Goal: Information Seeking & Learning: Check status

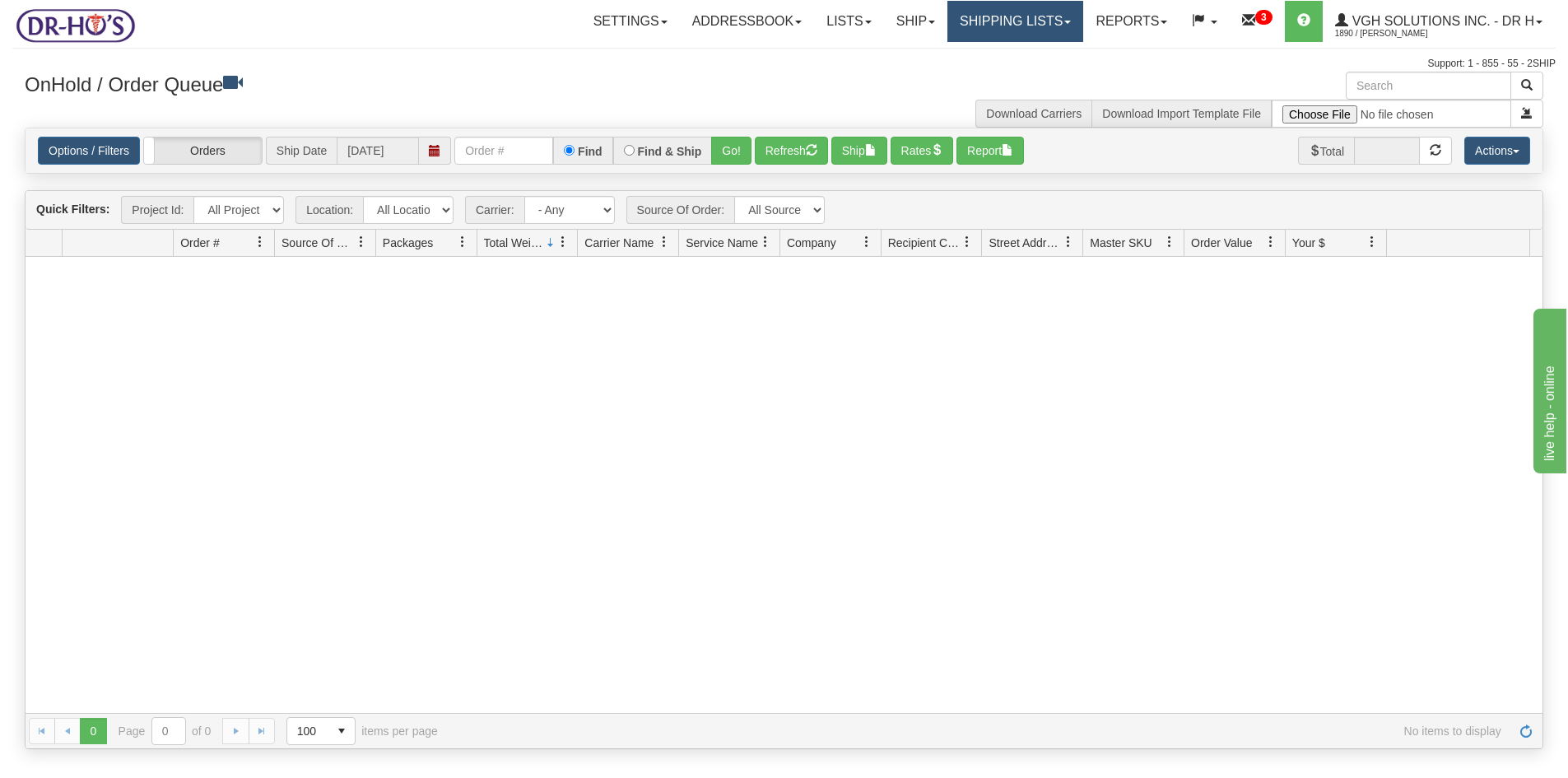
click at [998, 24] on link "Shipping lists" at bounding box center [1015, 21] width 135 height 41
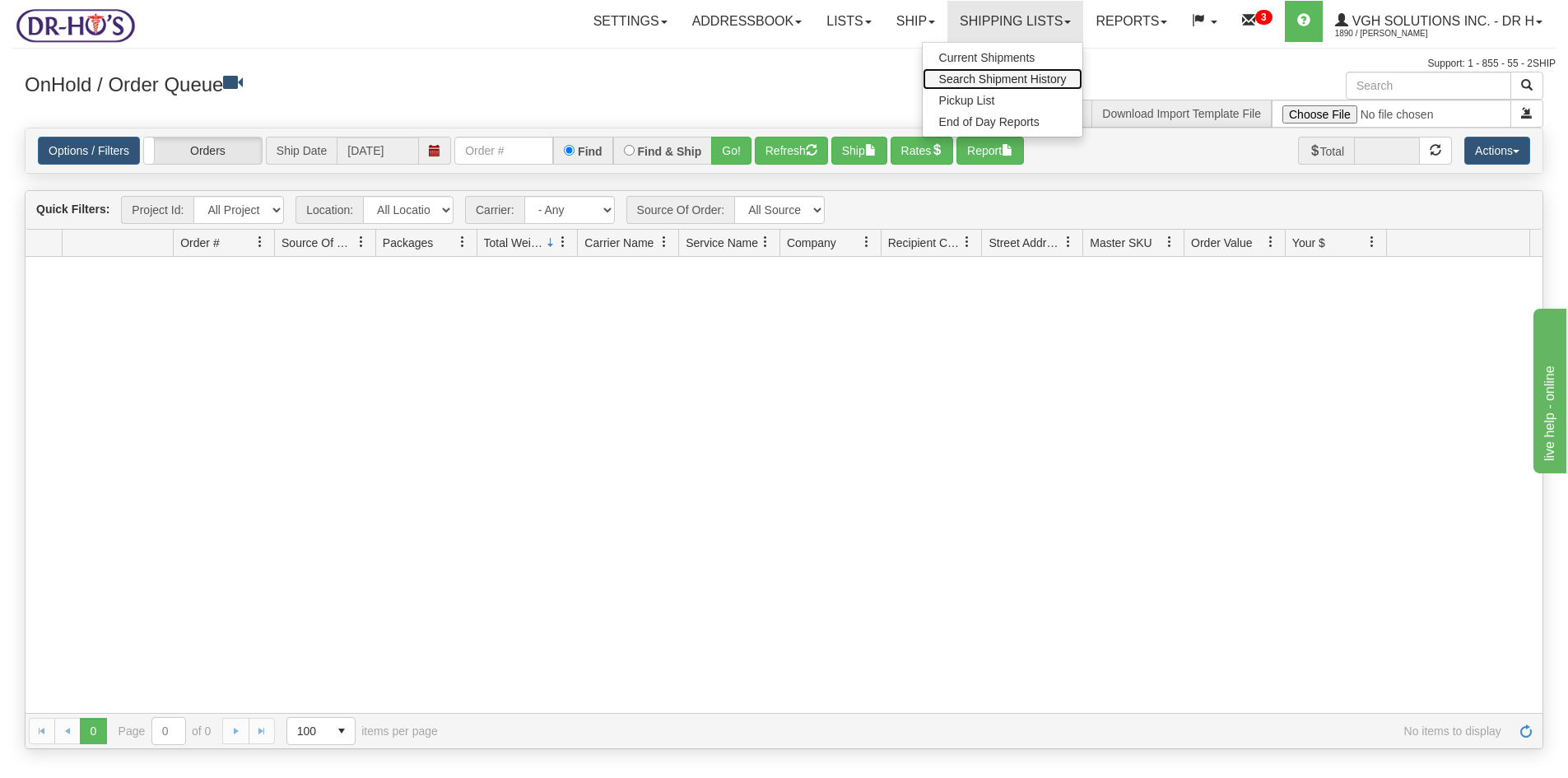
click at [954, 79] on span "Search Shipment History" at bounding box center [1002, 78] width 127 height 13
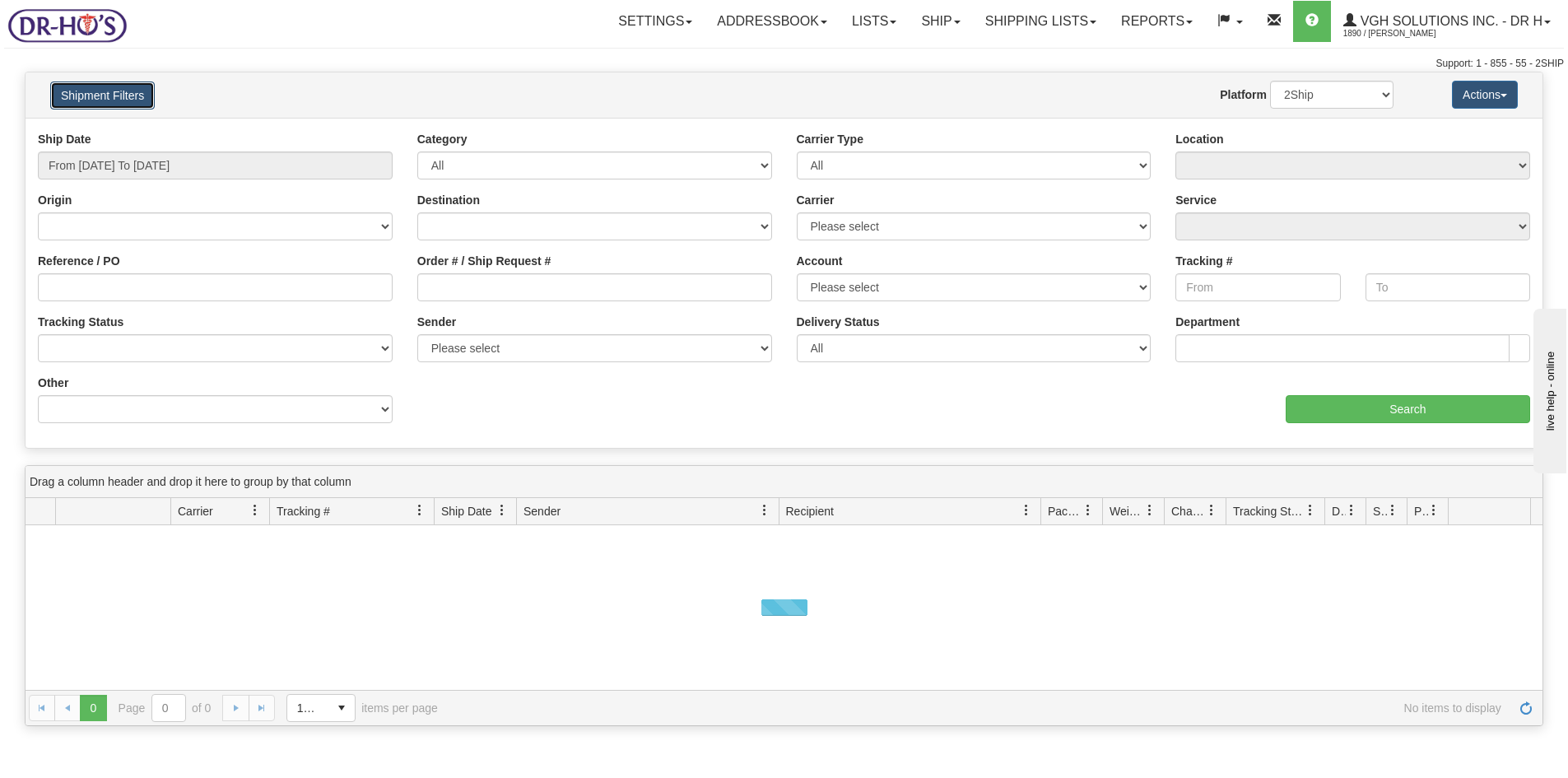
click at [124, 97] on button "Shipment Filters" at bounding box center [102, 96] width 105 height 28
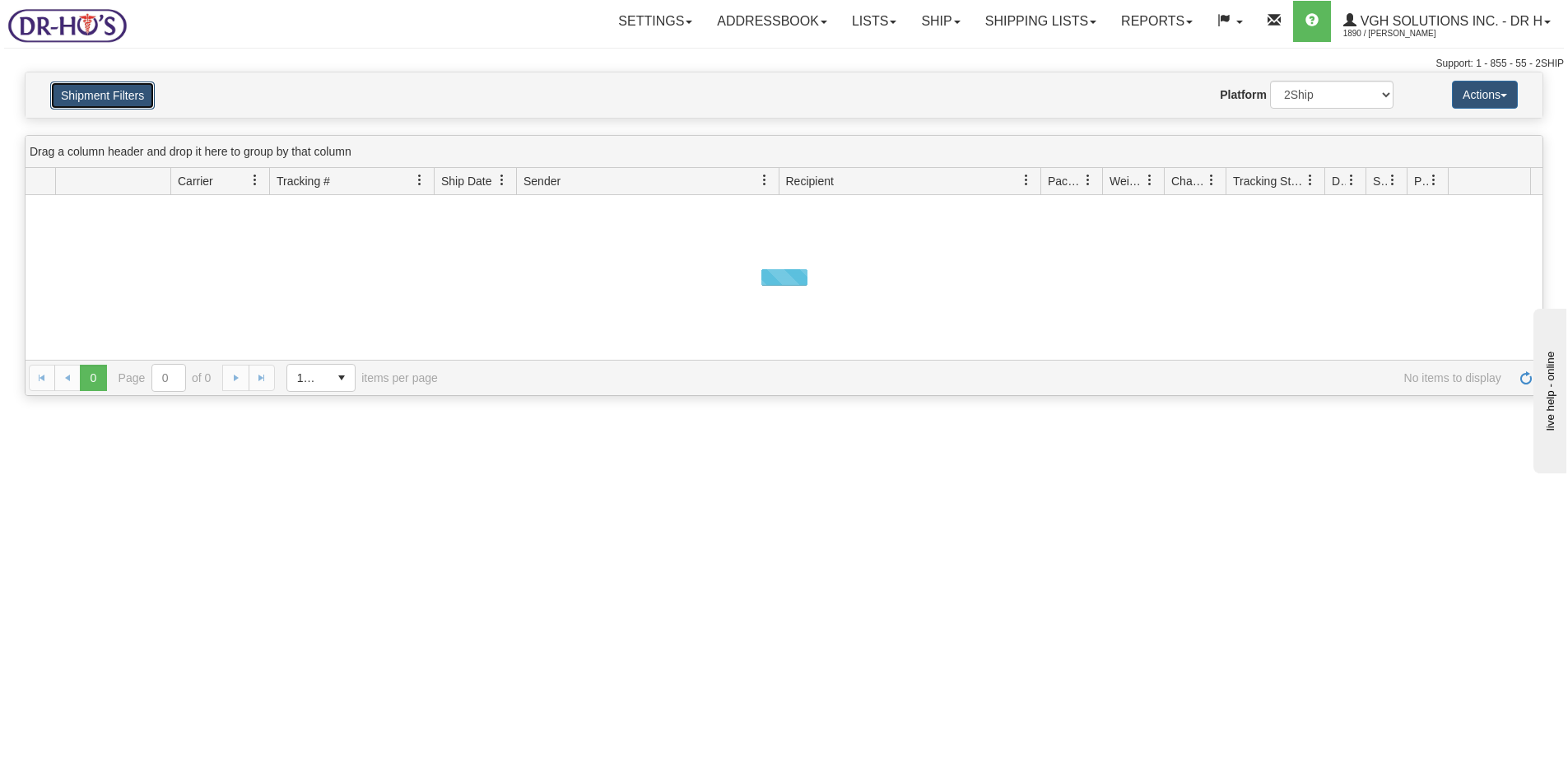
click at [124, 97] on button "Shipment Filters" at bounding box center [102, 96] width 105 height 28
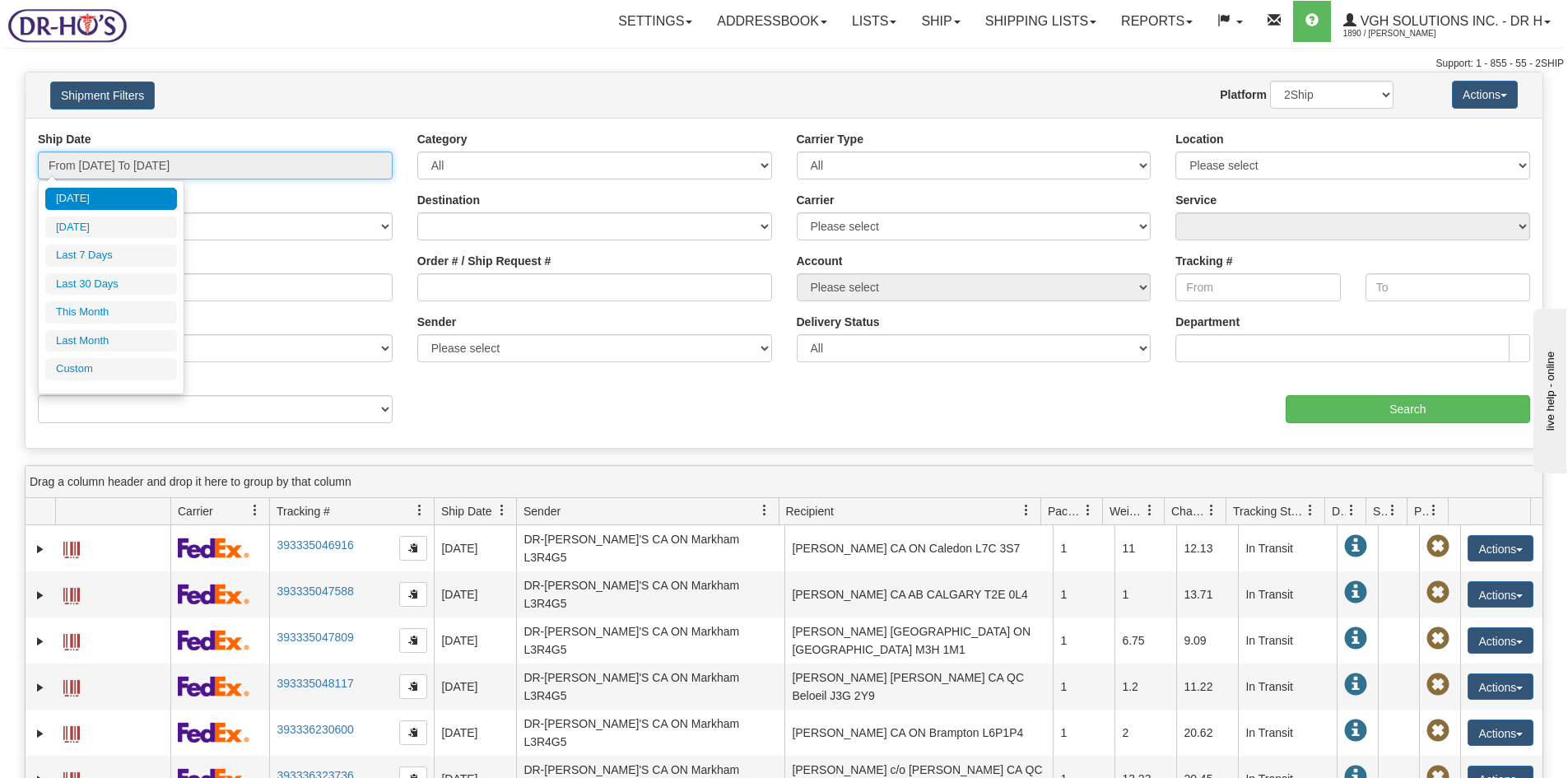
click at [140, 164] on input "From [DATE] To [DATE]" at bounding box center [215, 165] width 355 height 28
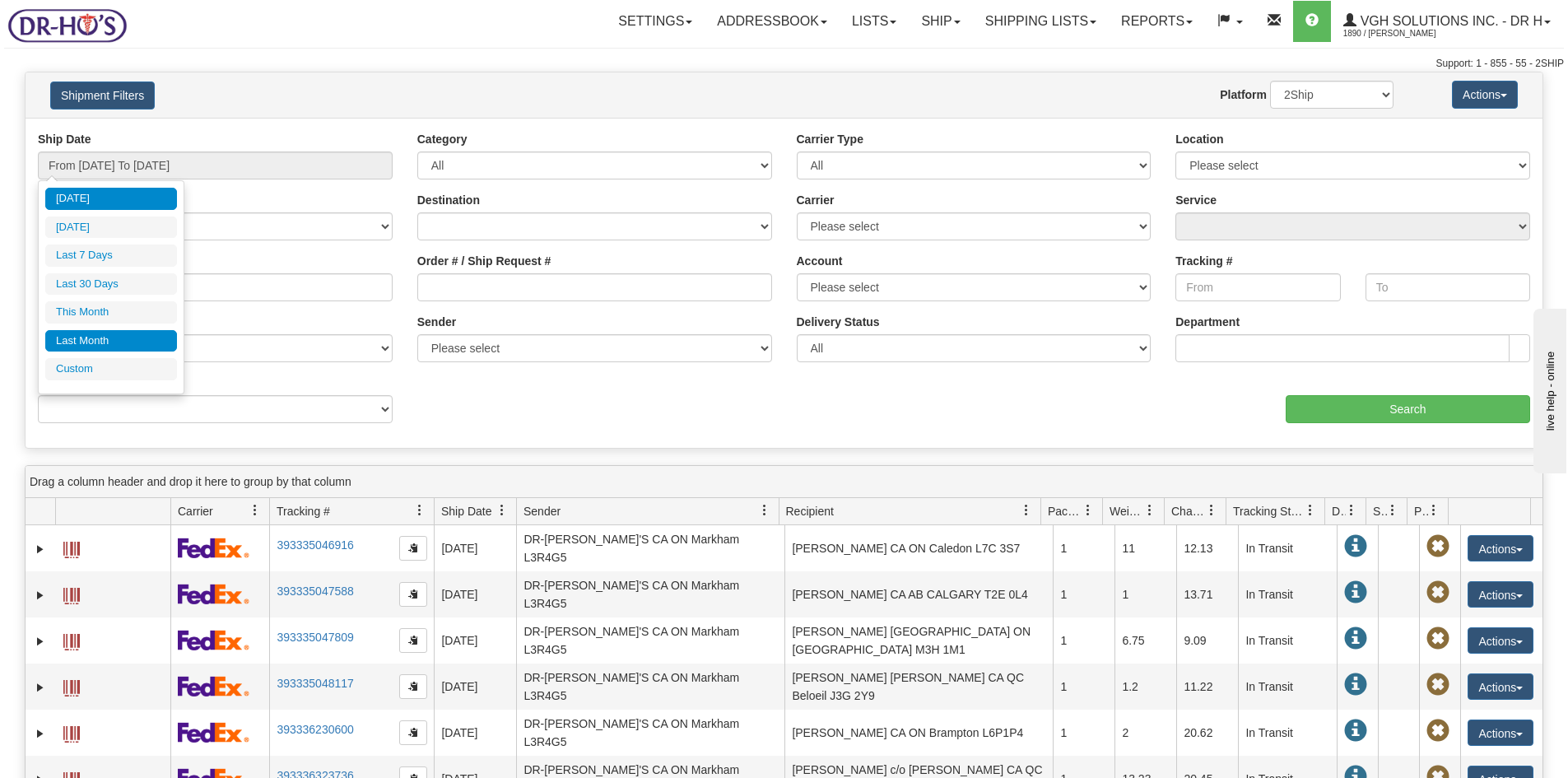
click at [94, 342] on li "Last Month" at bounding box center [111, 340] width 132 height 22
type input "From [DATE] To [DATE]"
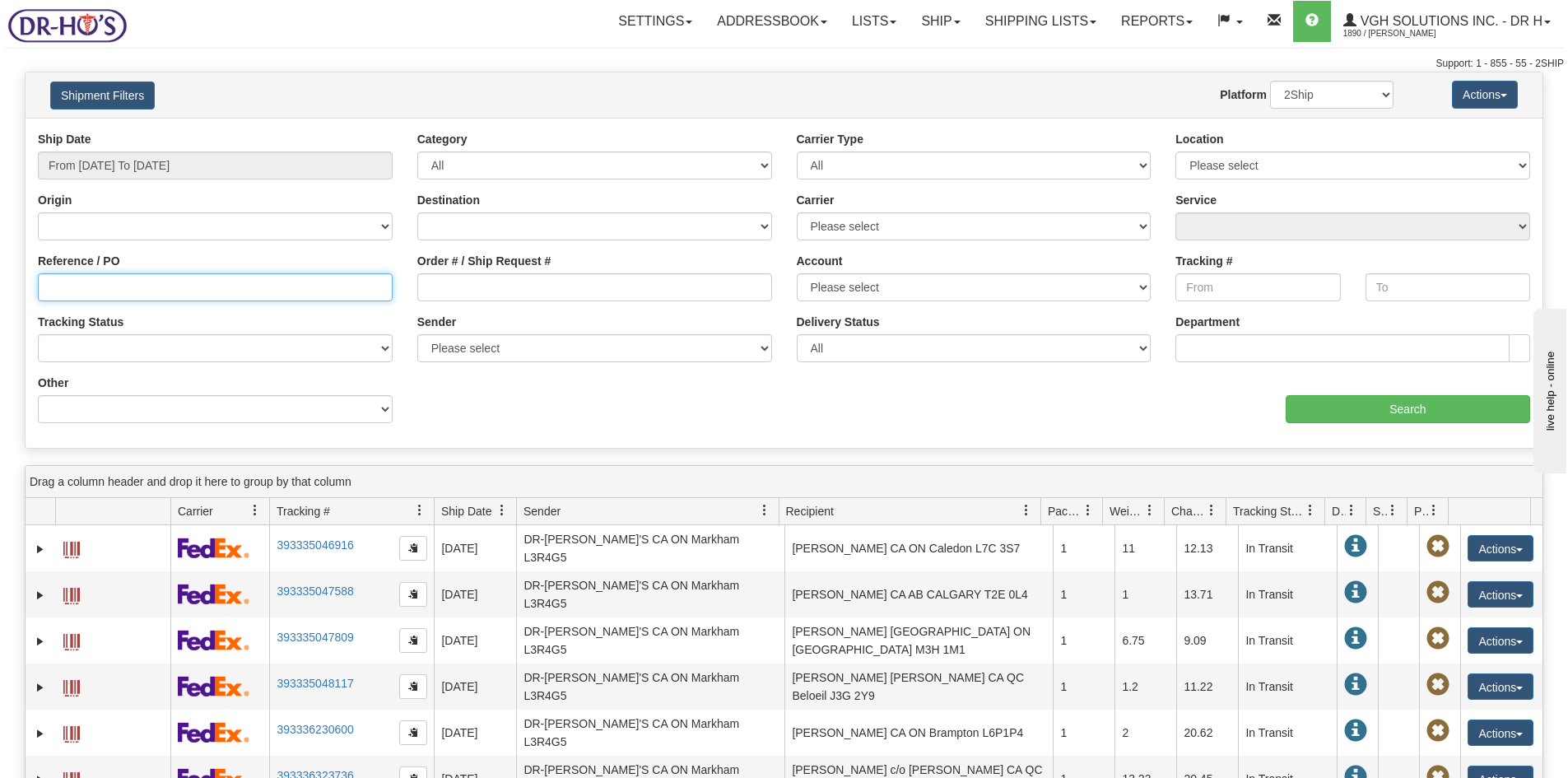
click at [95, 289] on input "Reference / PO" at bounding box center [215, 287] width 355 height 28
paste input "1195910"
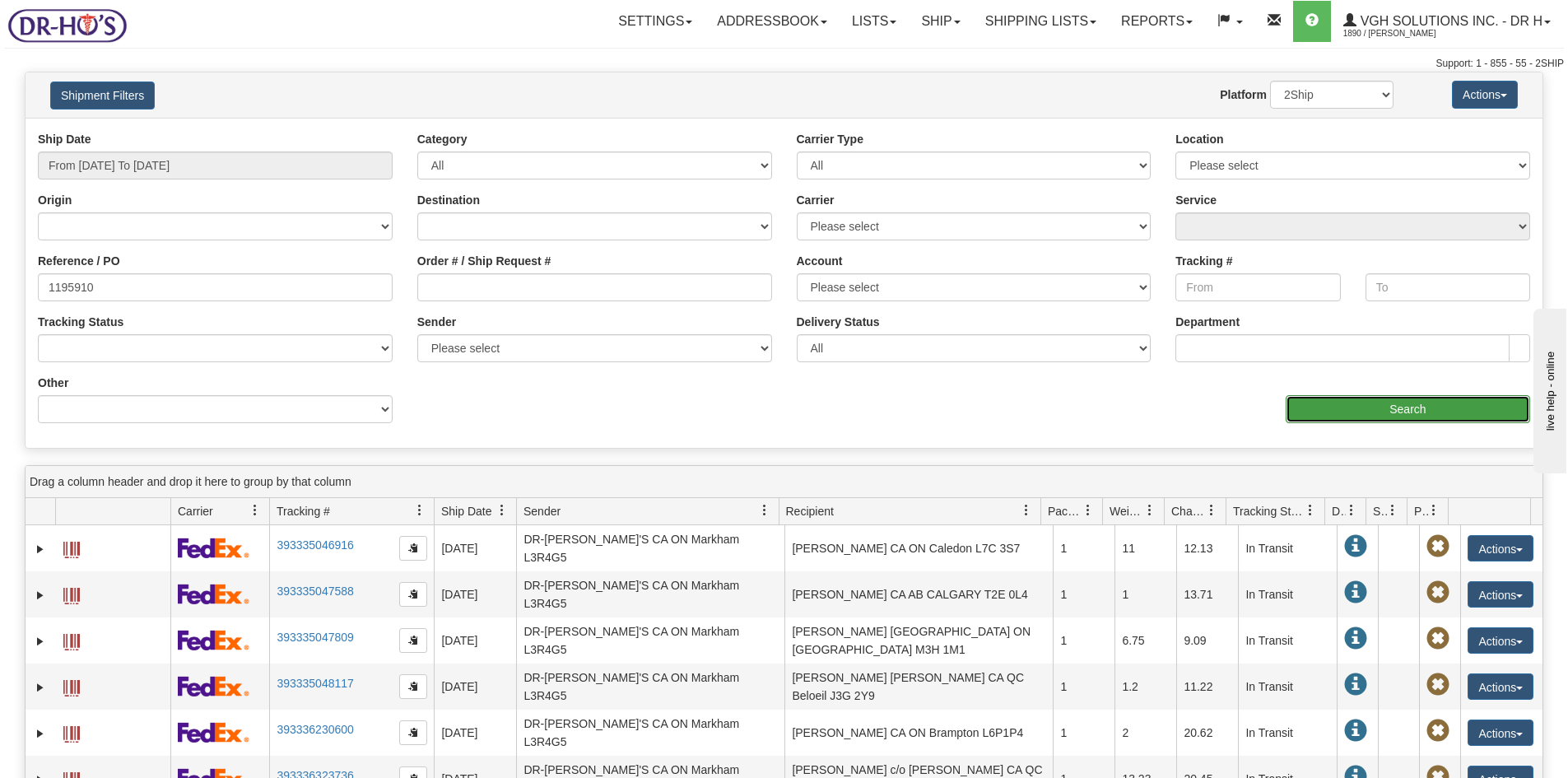
click at [1403, 411] on input "Search" at bounding box center [1407, 409] width 244 height 28
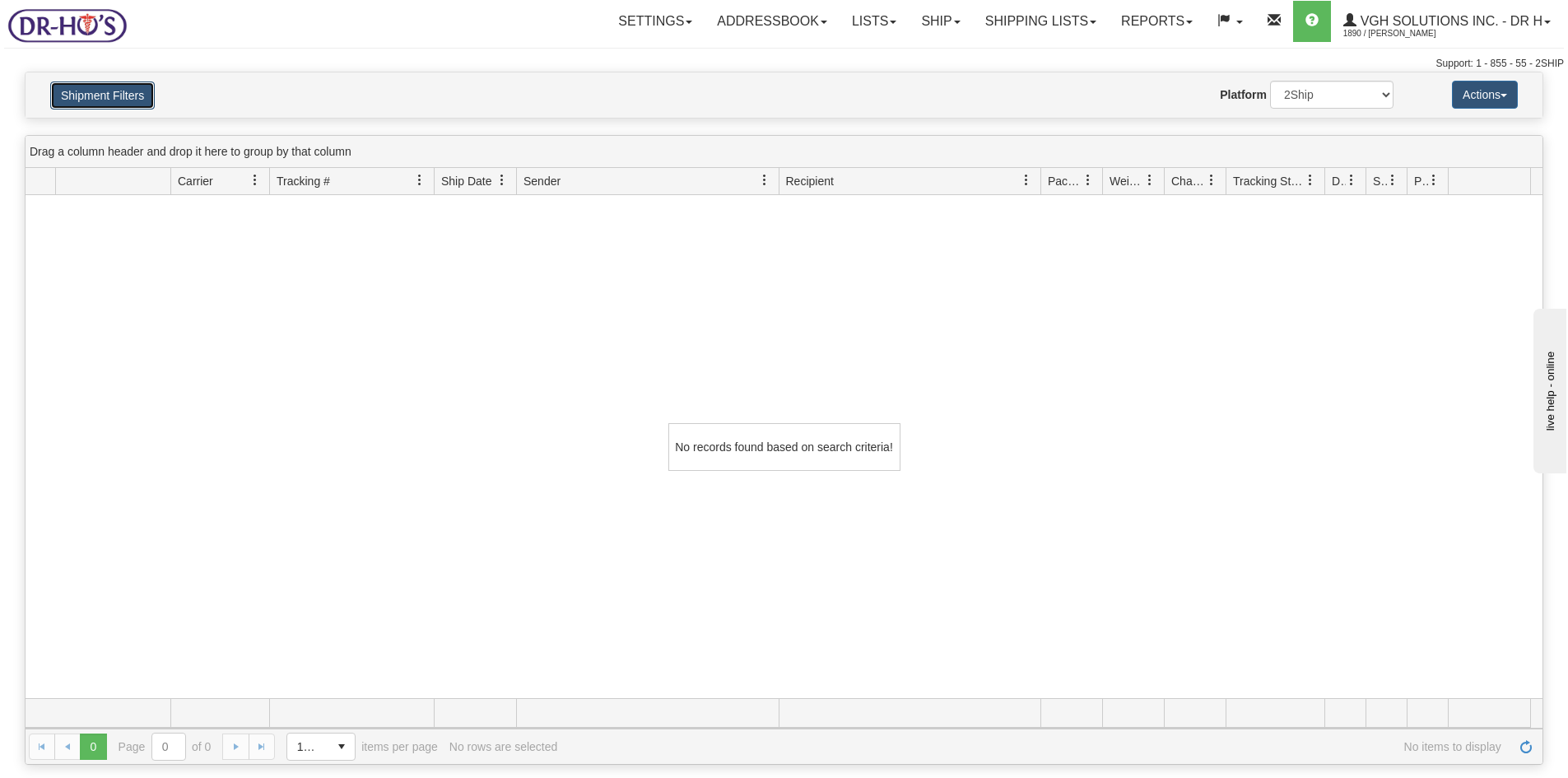
click at [90, 94] on button "Shipment Filters" at bounding box center [102, 96] width 105 height 28
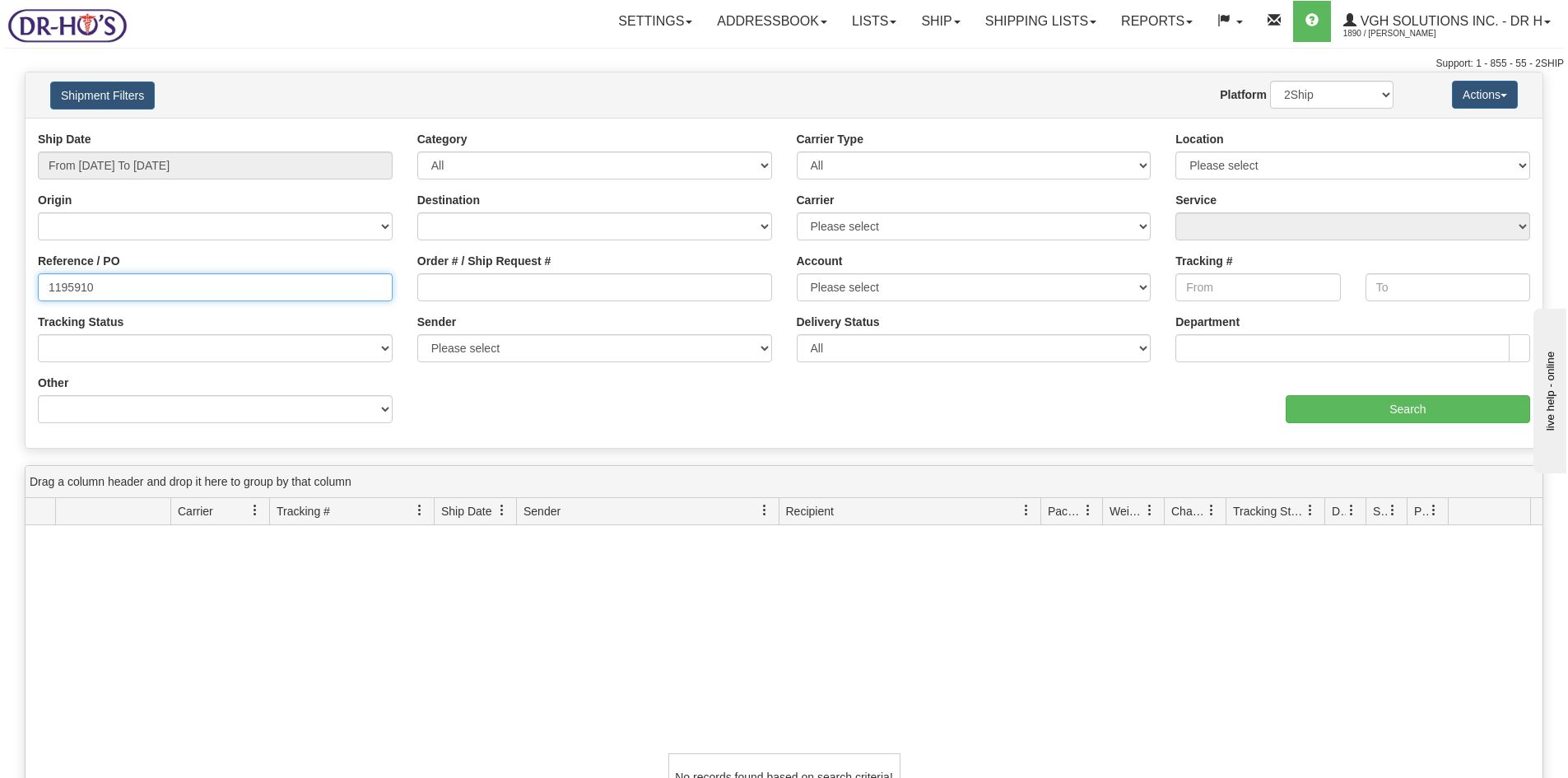
drag, startPoint x: 52, startPoint y: 291, endPoint x: 62, endPoint y: 313, distance: 24.2
click at [55, 297] on input "1195910" at bounding box center [215, 287] width 355 height 28
type input "1195910"
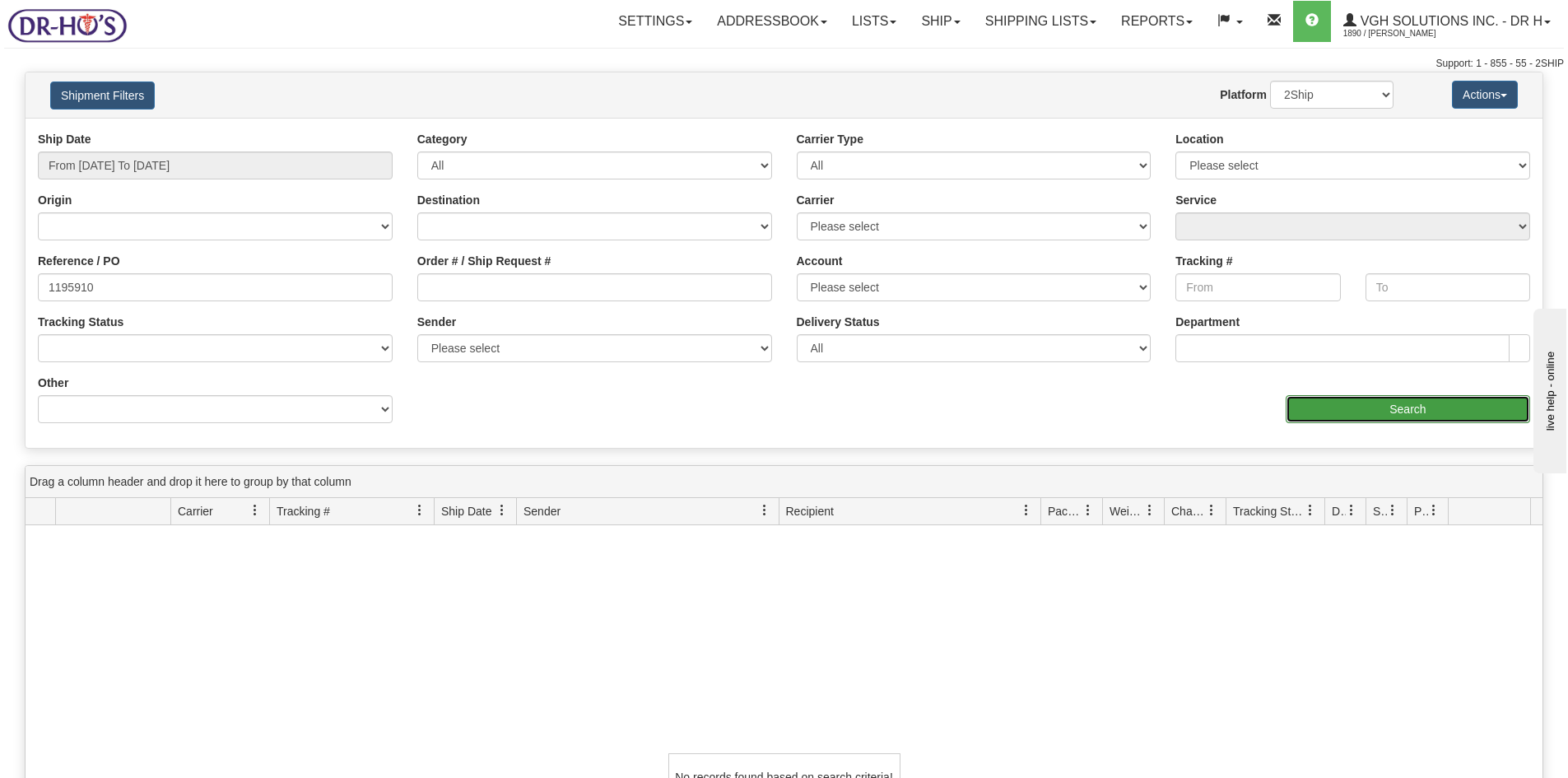
click at [1401, 409] on input "Search" at bounding box center [1407, 409] width 244 height 28
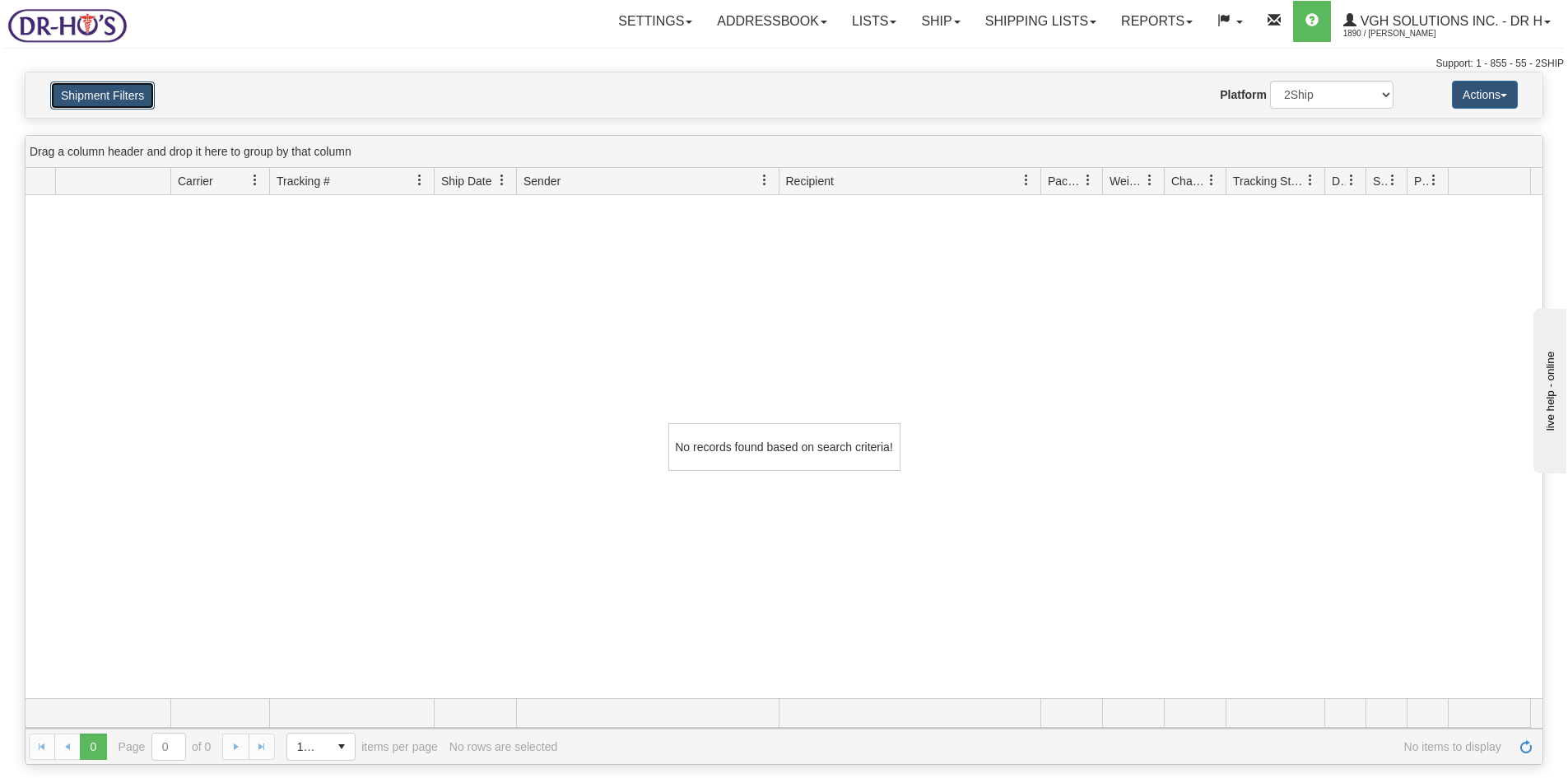
click at [62, 92] on button "Shipment Filters" at bounding box center [102, 96] width 105 height 28
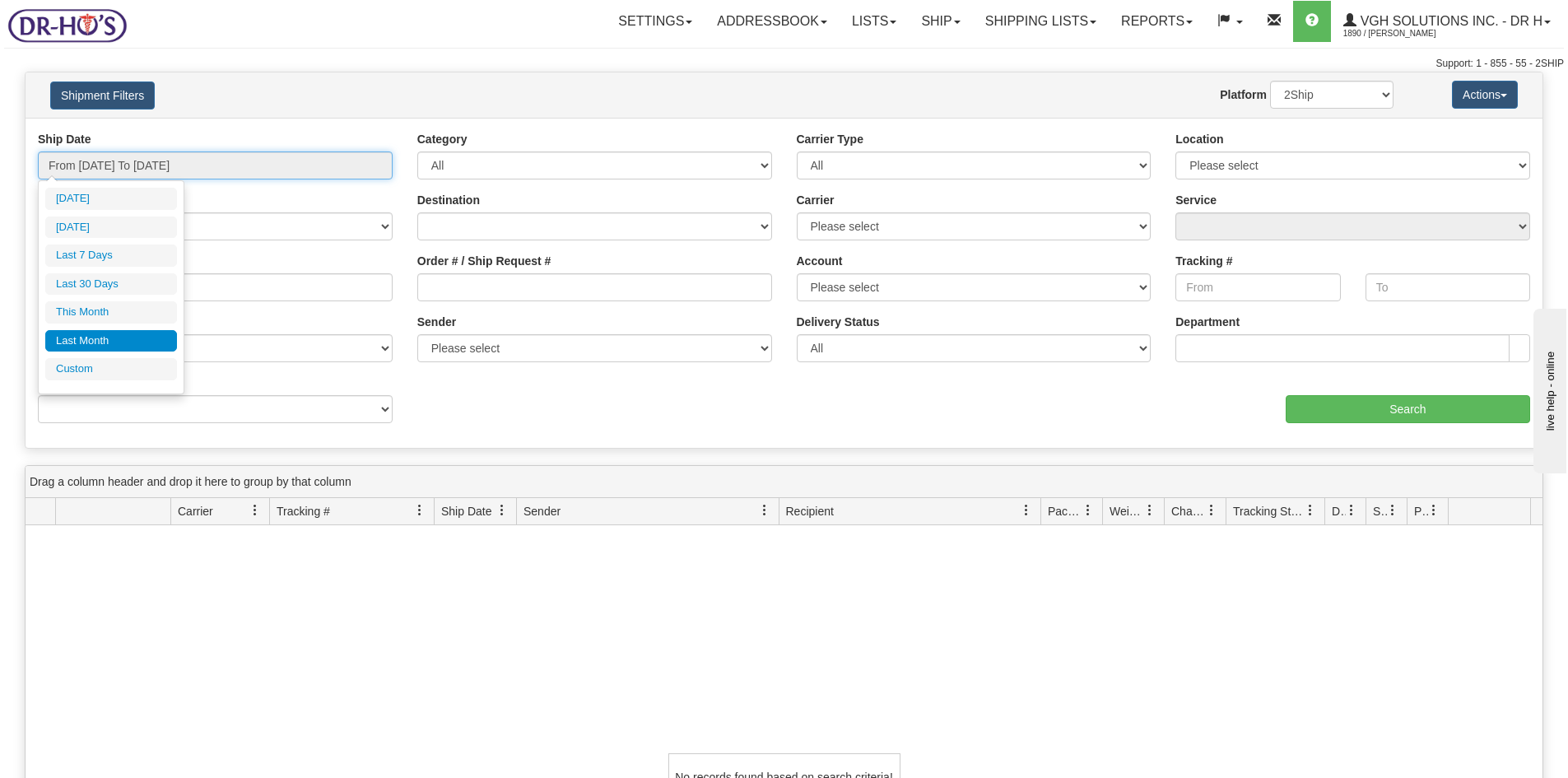
click at [81, 163] on input "From [DATE] To [DATE]" at bounding box center [215, 165] width 355 height 28
type input "[DATE]"
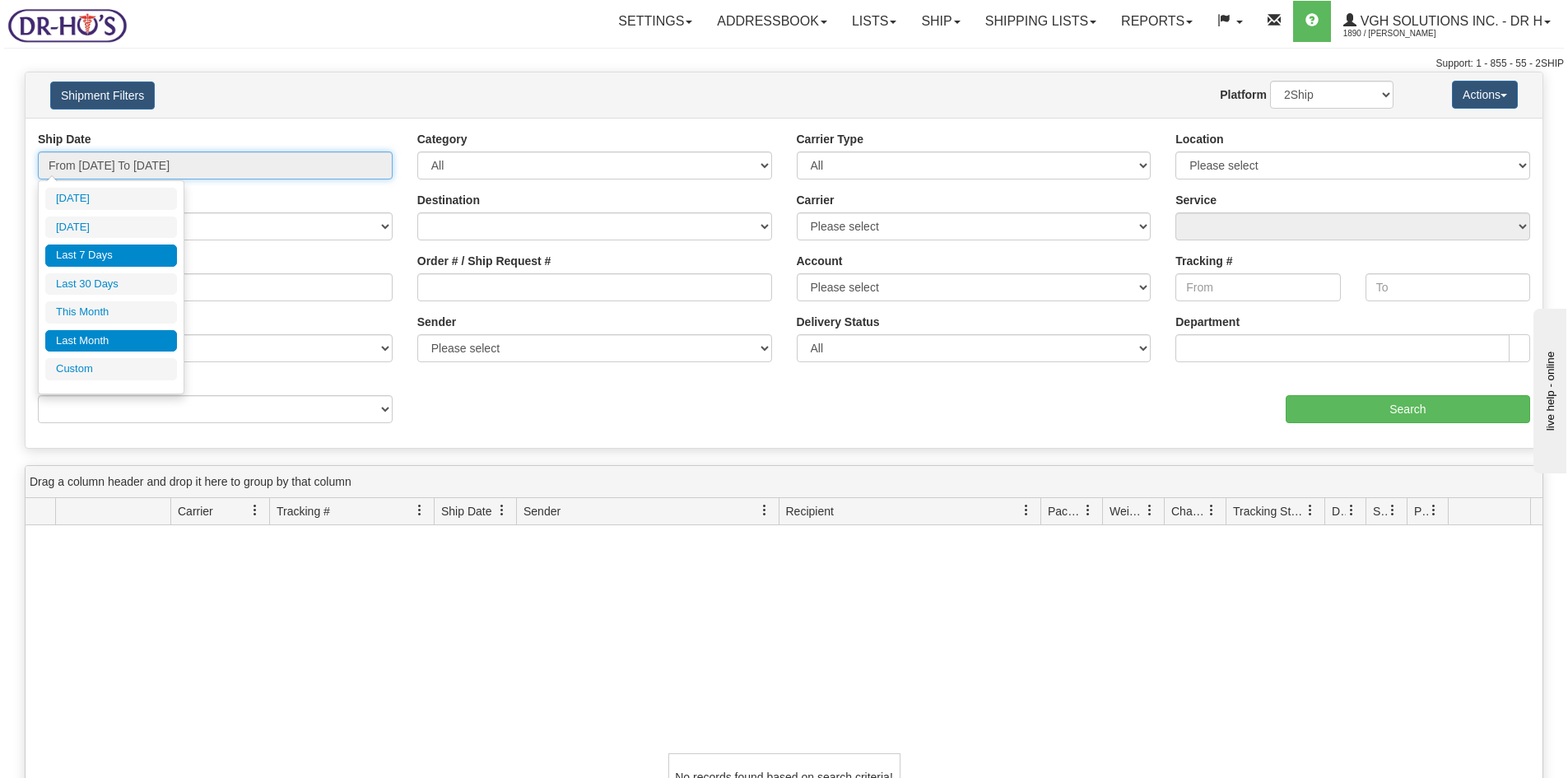
type input "[DATE]"
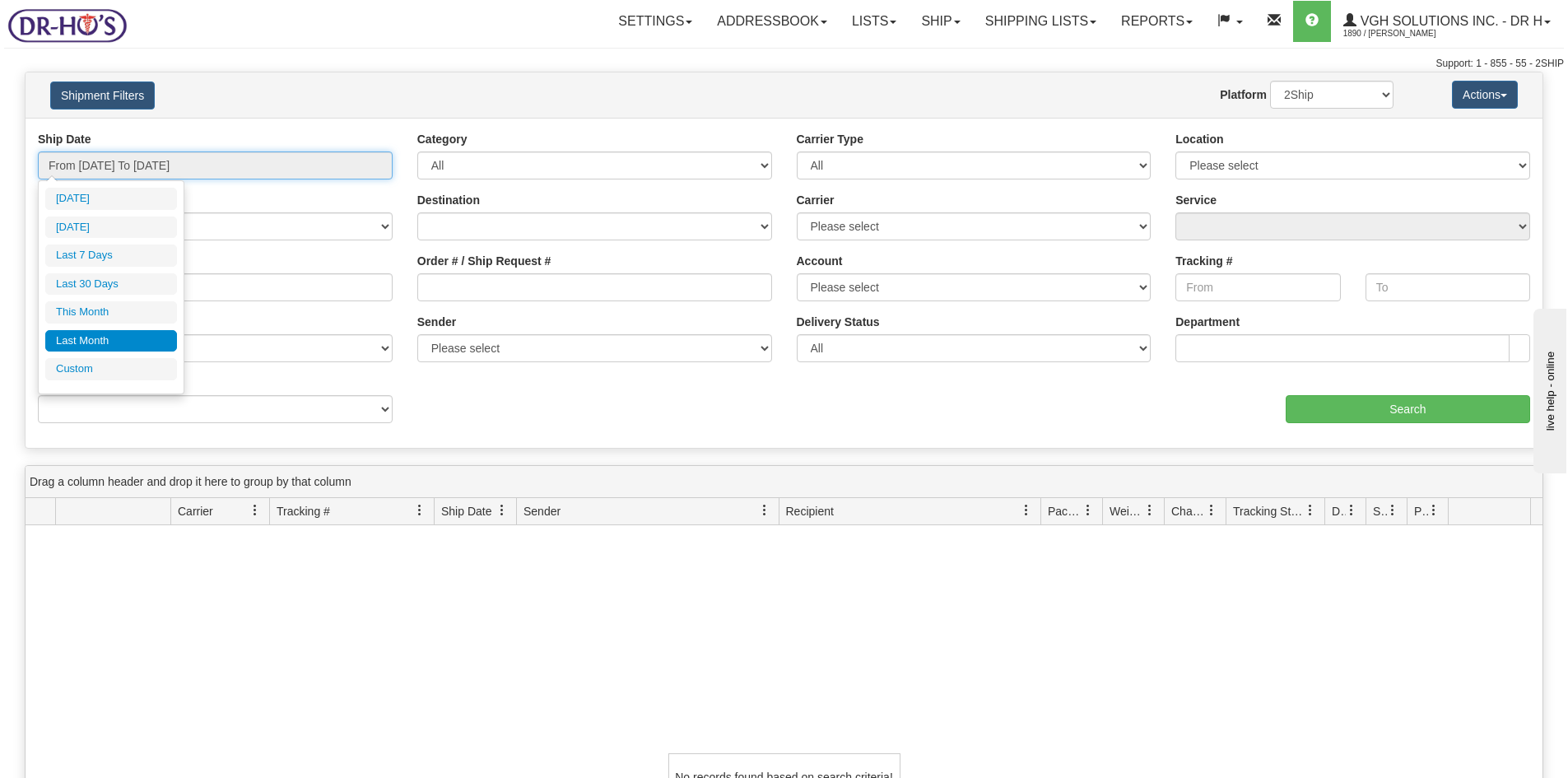
type input "[DATE]"
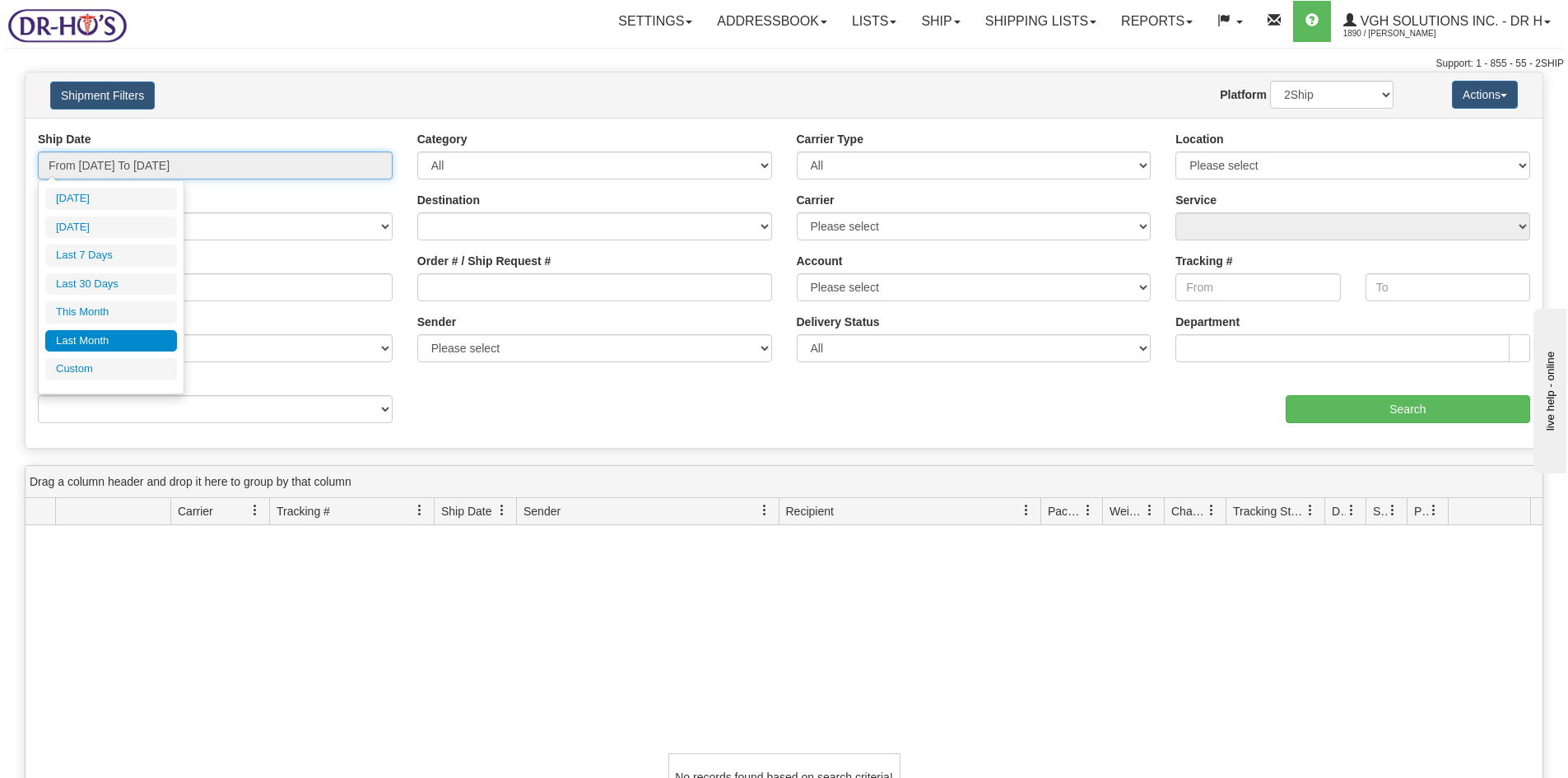
type input "[DATE]"
click at [58, 362] on li "Custom" at bounding box center [111, 368] width 132 height 22
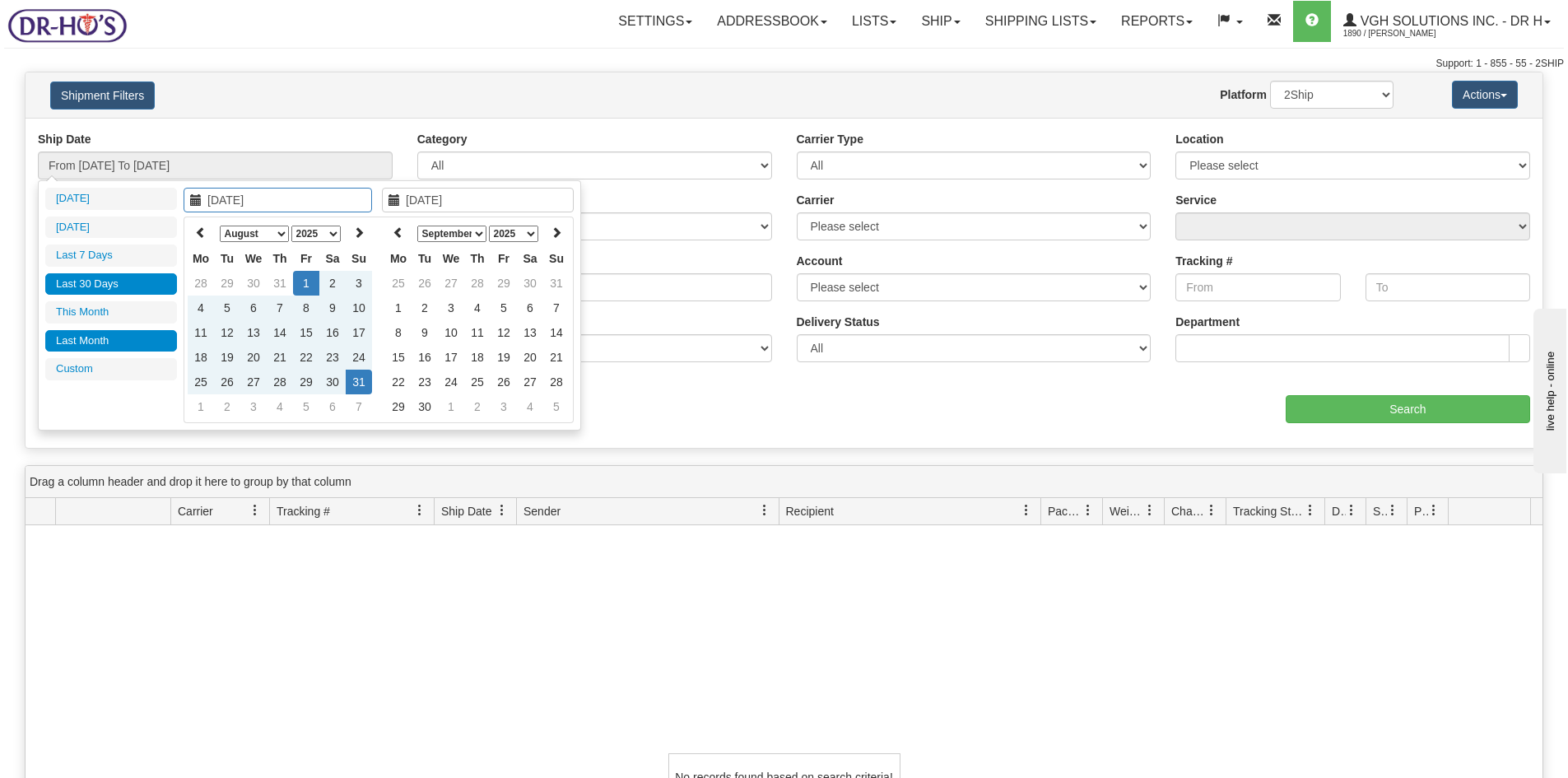
type input "[DATE]"
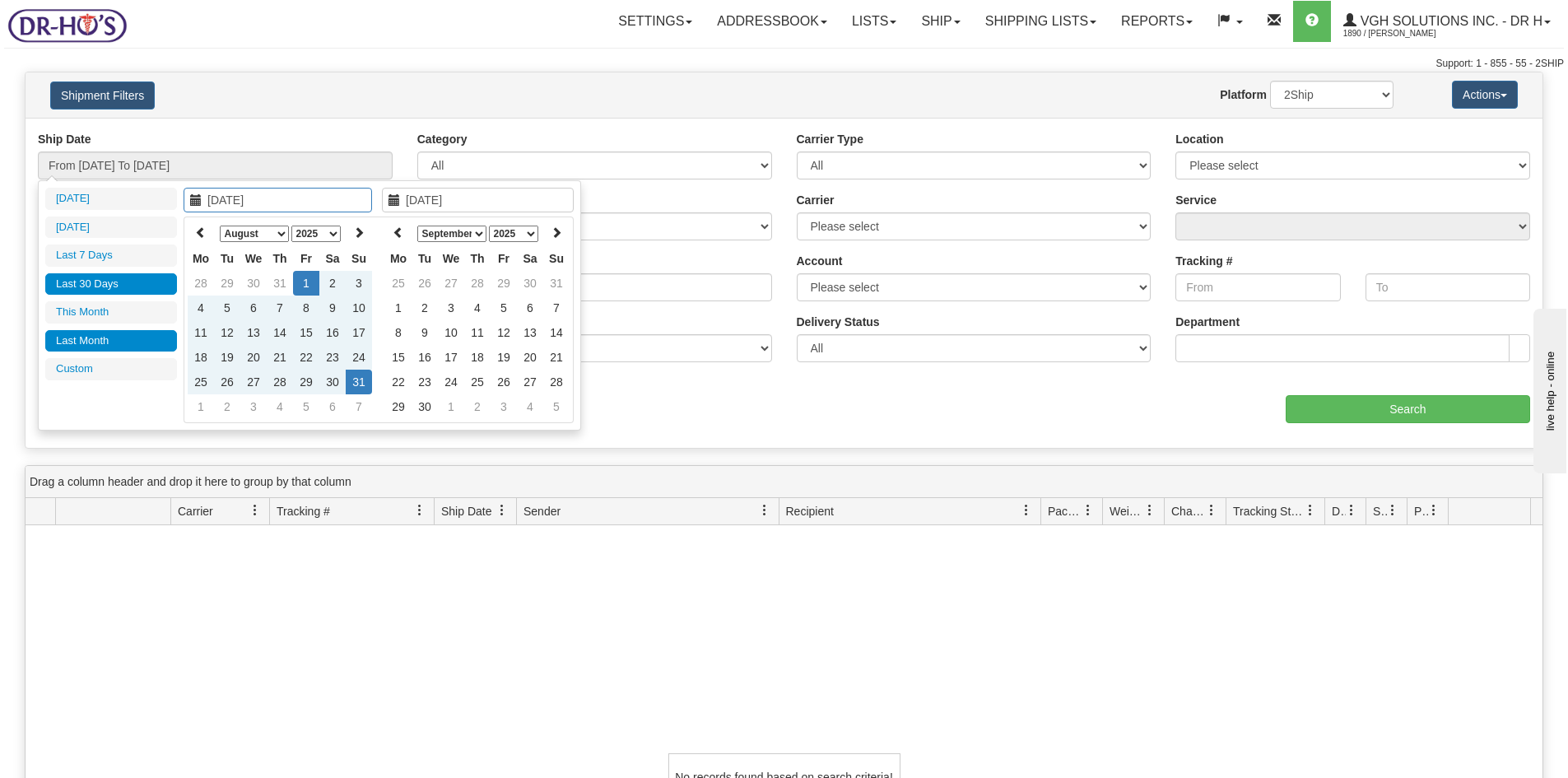
type input "[DATE]"
click at [202, 232] on icon at bounding box center [200, 231] width 11 height 11
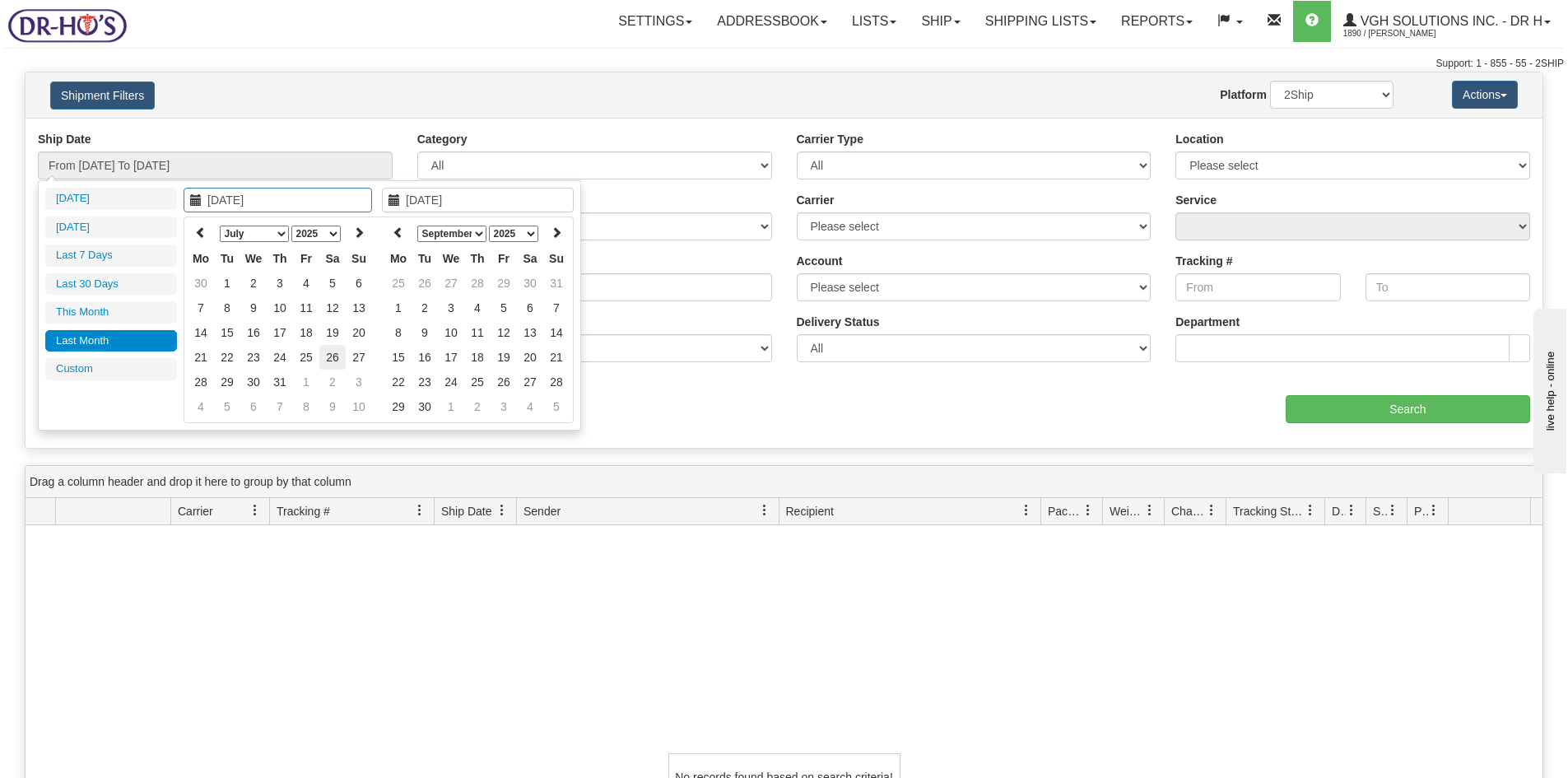
type input "[DATE]"
click at [330, 352] on td "26" at bounding box center [332, 357] width 26 height 25
click at [396, 230] on icon at bounding box center [398, 231] width 11 height 11
click at [396, 230] on icon at bounding box center [398, 231] width 11 height 11
type input "[DATE]"
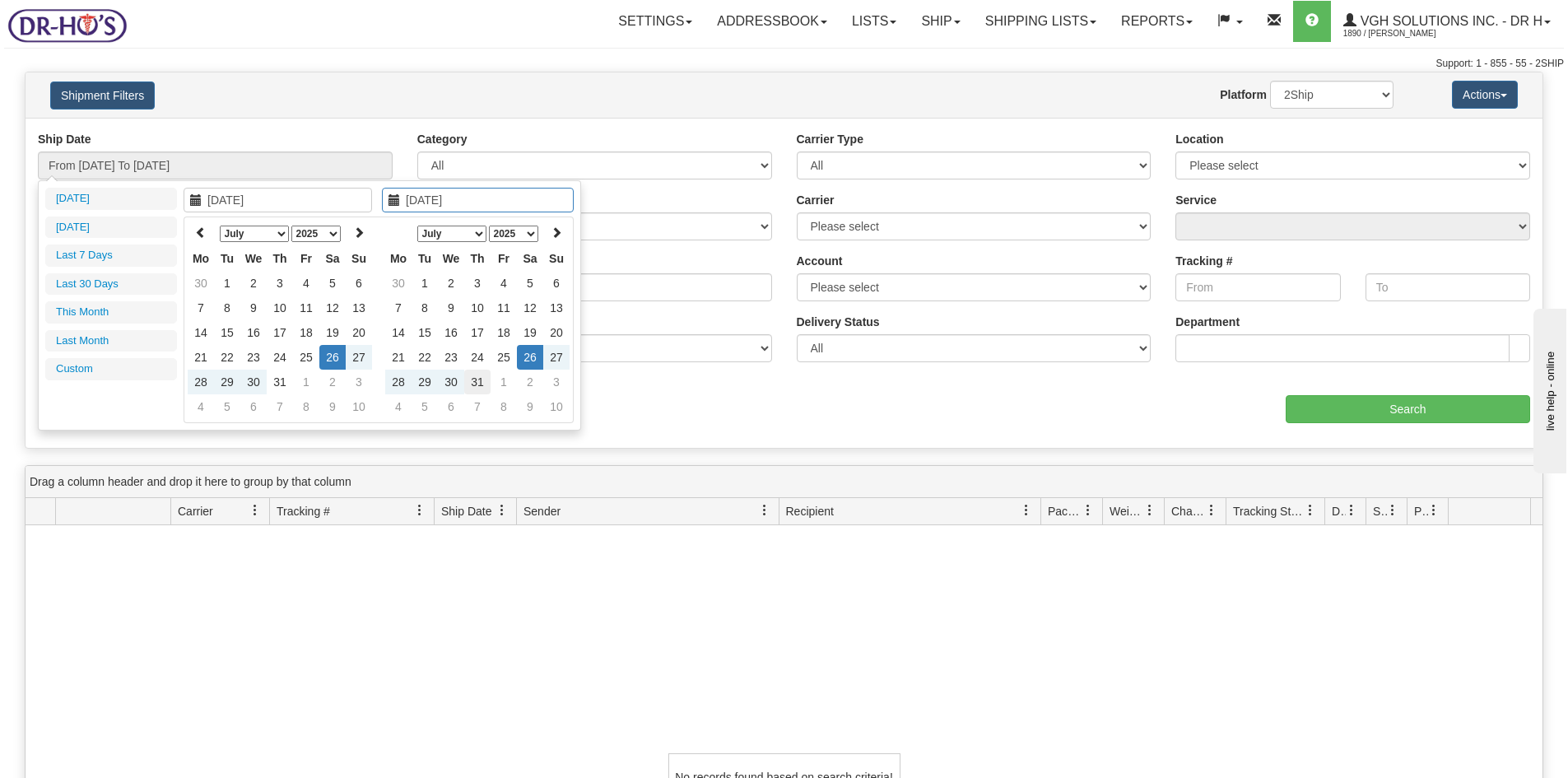
click at [479, 381] on td "31" at bounding box center [477, 382] width 26 height 25
type input "From [DATE] To [DATE]"
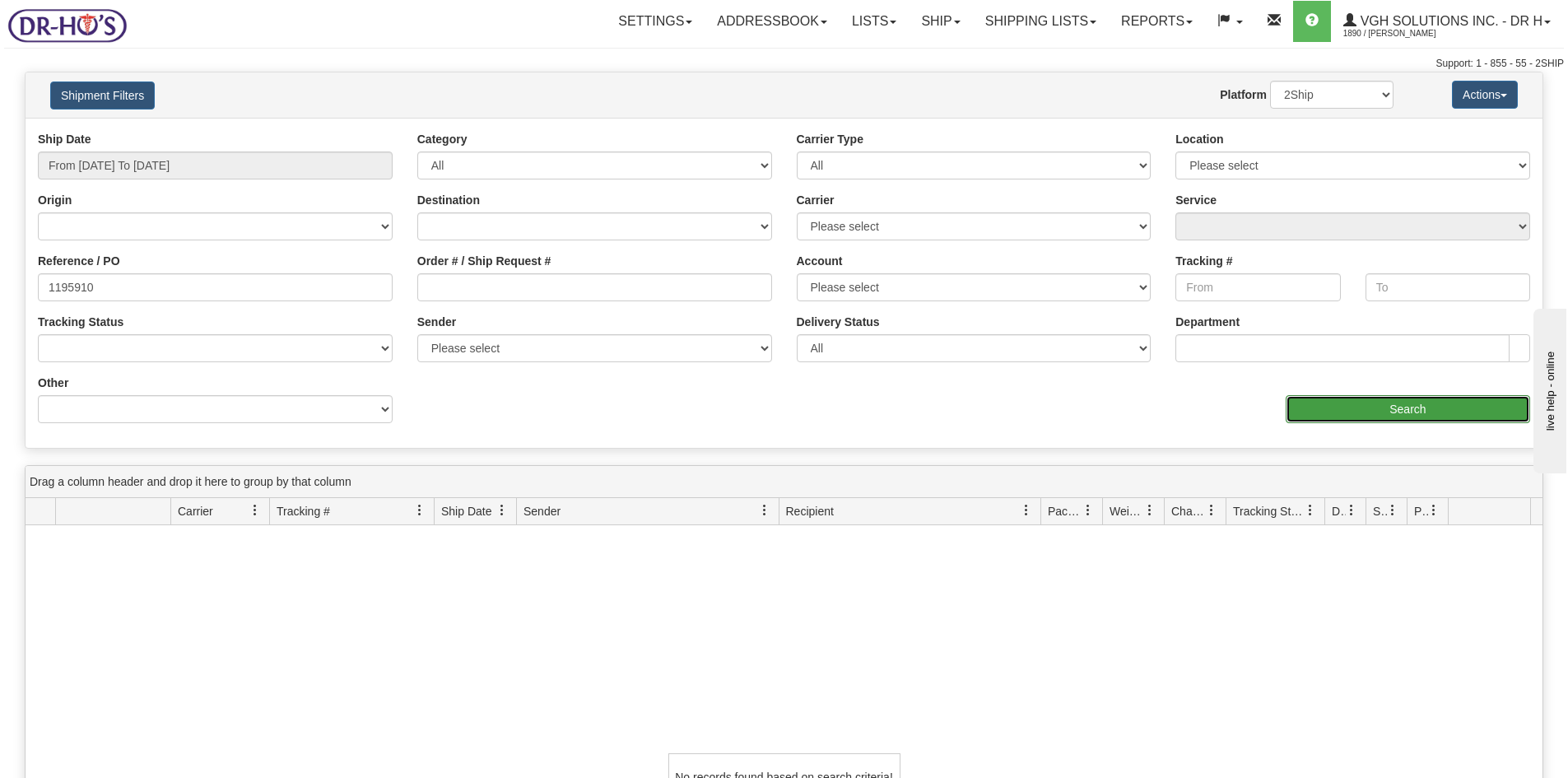
click at [1386, 414] on input "Search" at bounding box center [1407, 409] width 244 height 28
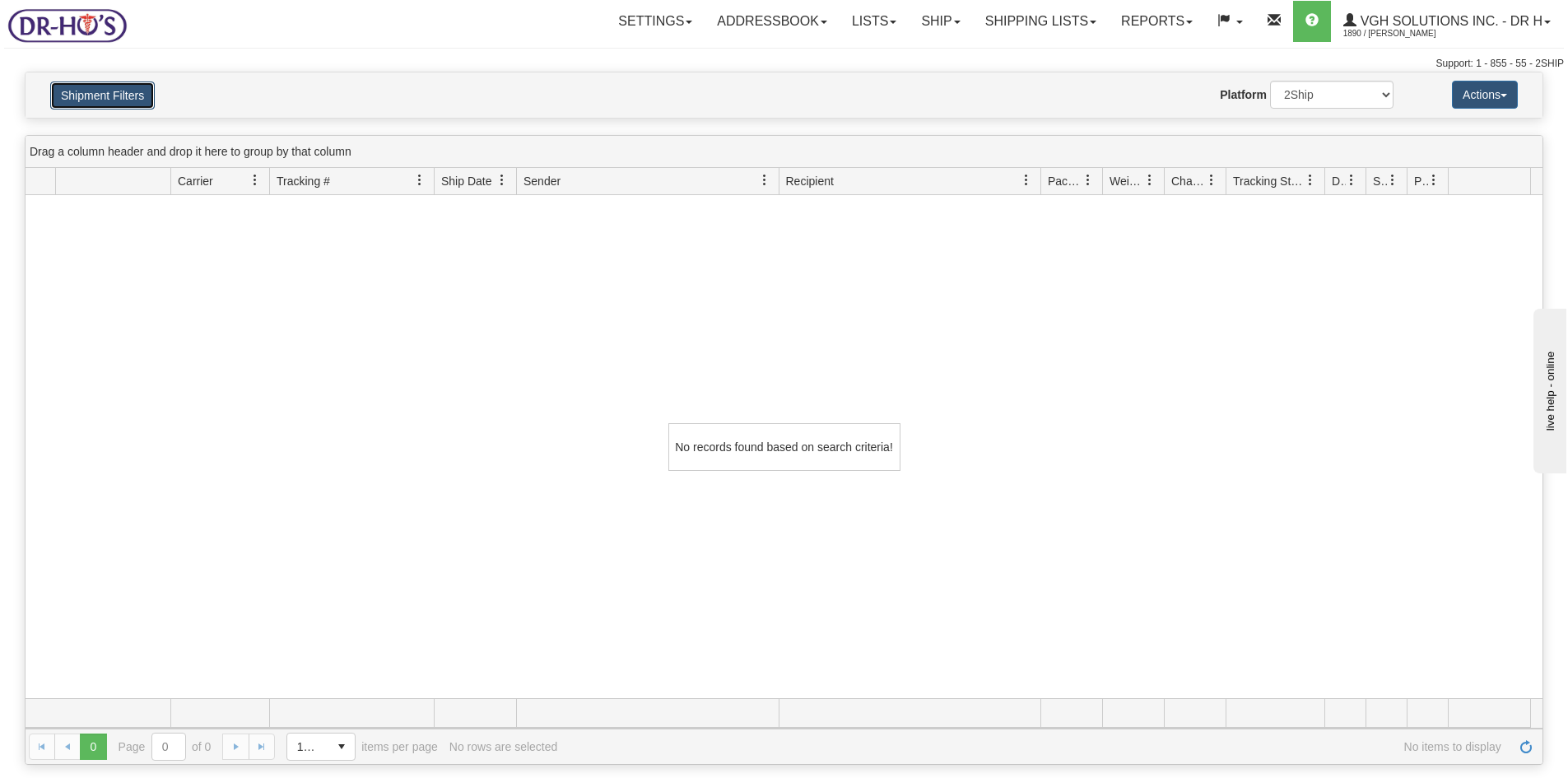
click at [121, 93] on button "Shipment Filters" at bounding box center [102, 96] width 105 height 28
